Goal: Information Seeking & Learning: Find specific fact

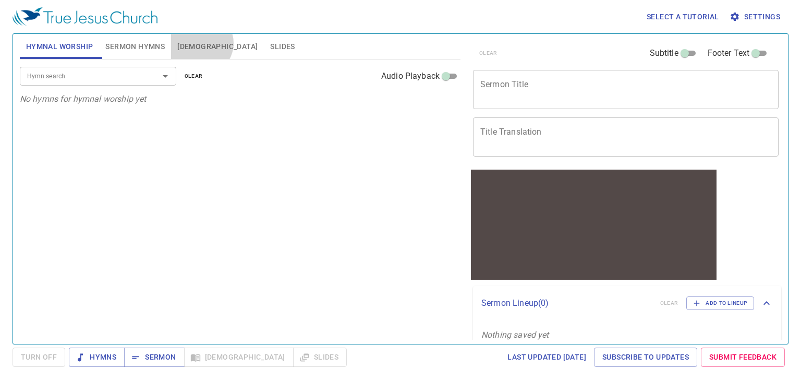
click at [200, 43] on button "[DEMOGRAPHIC_DATA]" at bounding box center [217, 46] width 93 height 25
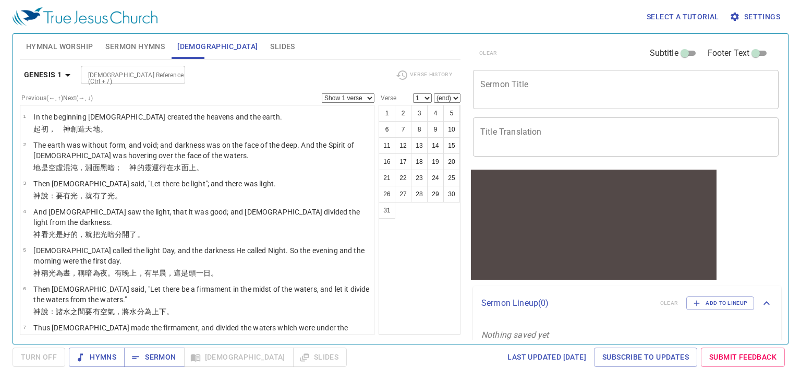
click at [150, 81] on div "[DEMOGRAPHIC_DATA] Reference (Ctrl + /)" at bounding box center [133, 75] width 104 height 18
type input "2 [PERSON_NAME] 7:19"
select select "19"
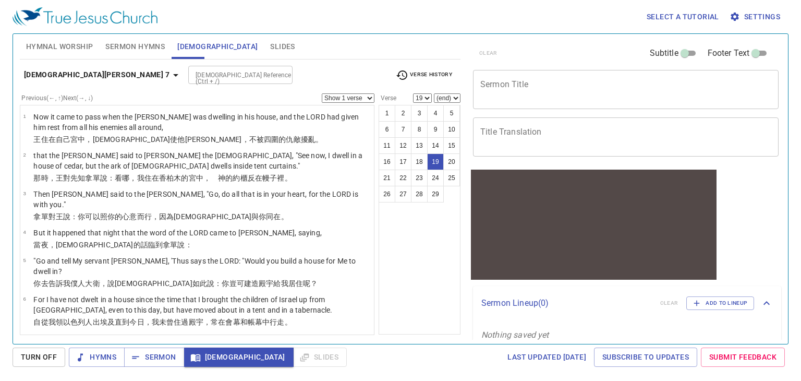
scroll to position [630, 0]
